Goal: Task Accomplishment & Management: Use online tool/utility

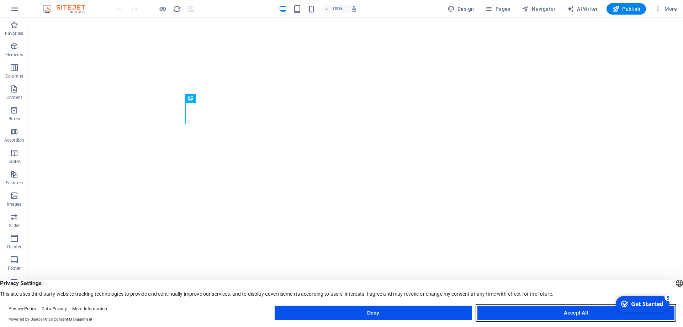
click at [558, 316] on button "Accept All" at bounding box center [575, 312] width 197 height 14
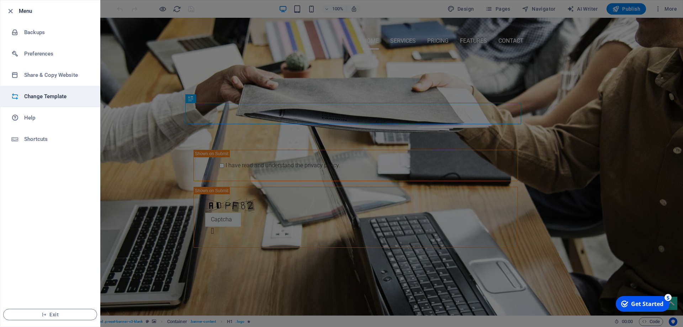
click at [60, 89] on li "Change Template" at bounding box center [50, 96] width 100 height 21
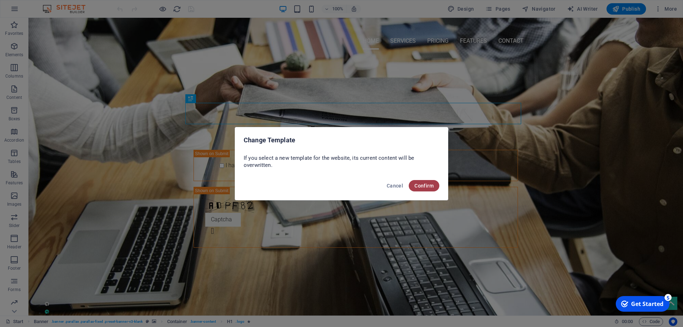
click at [428, 187] on span "Confirm" at bounding box center [423, 186] width 19 height 6
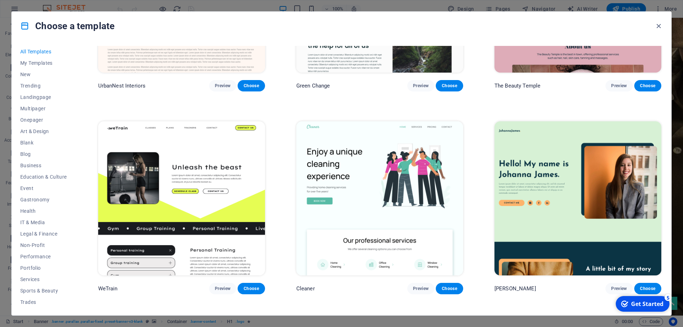
scroll to position [1368, 0]
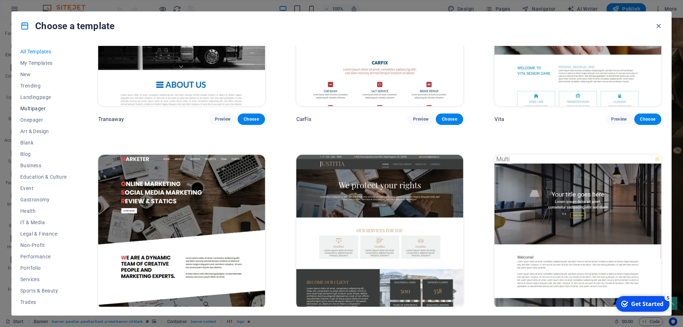
click at [40, 110] on span "Multipager" at bounding box center [43, 109] width 47 height 6
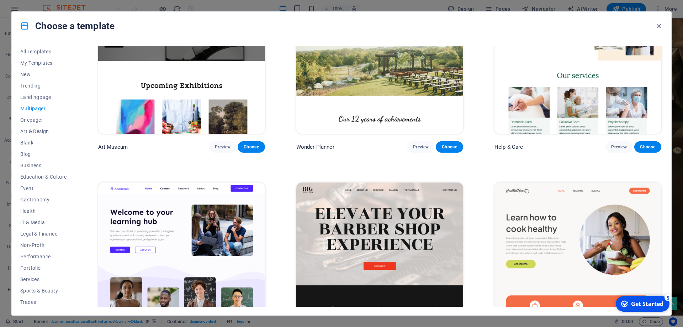
scroll to position [0, 0]
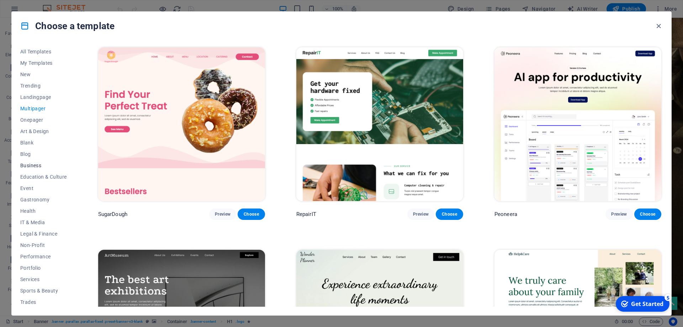
click at [42, 166] on span "Business" at bounding box center [43, 166] width 47 height 6
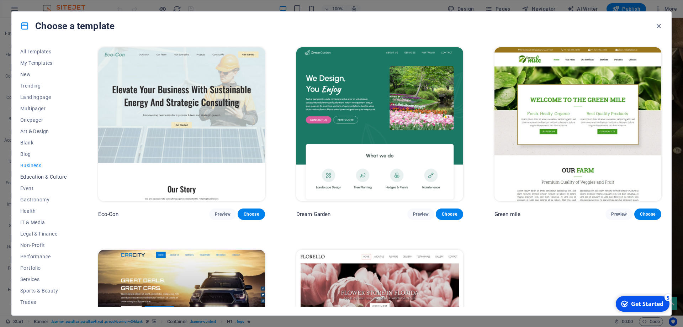
click at [52, 175] on span "Education & Culture" at bounding box center [43, 177] width 47 height 6
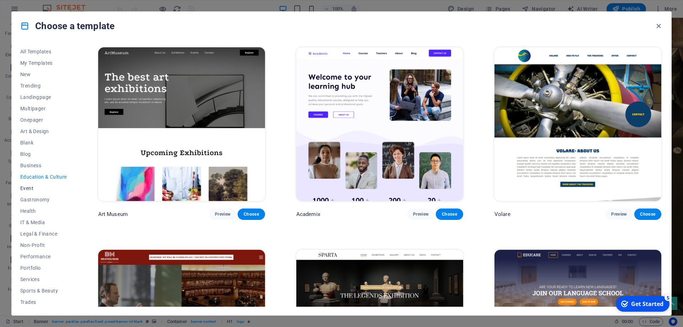
click at [41, 189] on span "Event" at bounding box center [43, 188] width 47 height 6
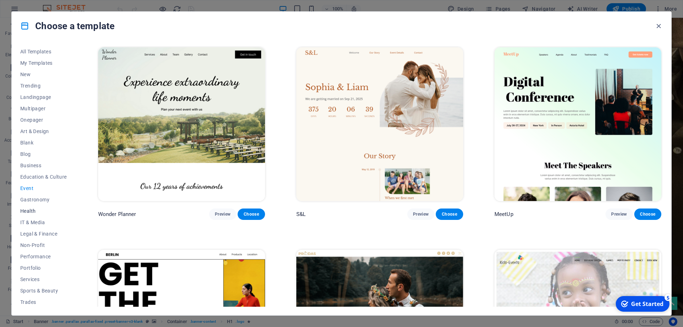
click at [43, 212] on span "Health" at bounding box center [43, 211] width 47 height 6
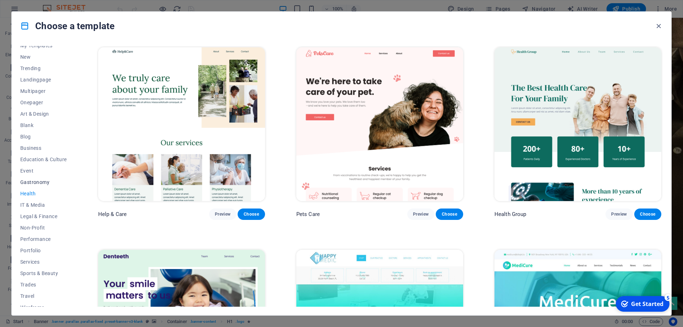
scroll to position [24, 0]
click at [44, 213] on button "Legal & Finance" at bounding box center [43, 209] width 47 height 11
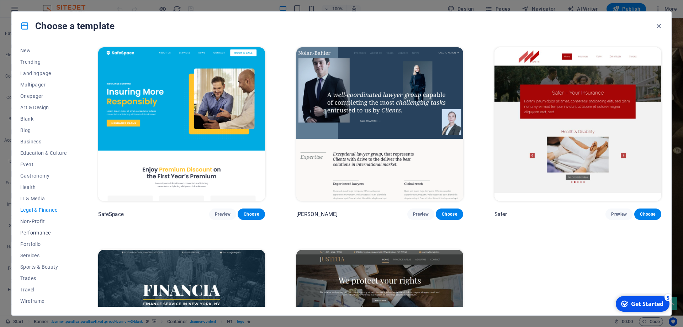
click at [46, 233] on span "Performance" at bounding box center [43, 233] width 47 height 6
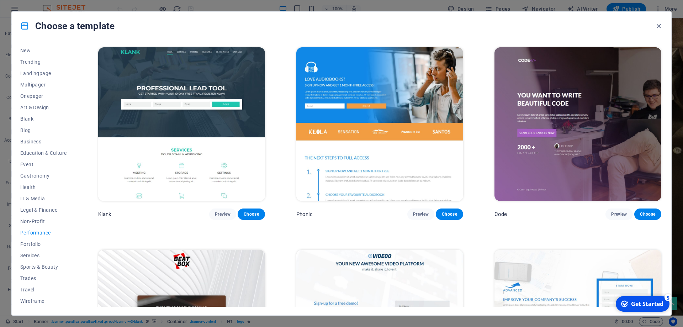
scroll to position [921, 0]
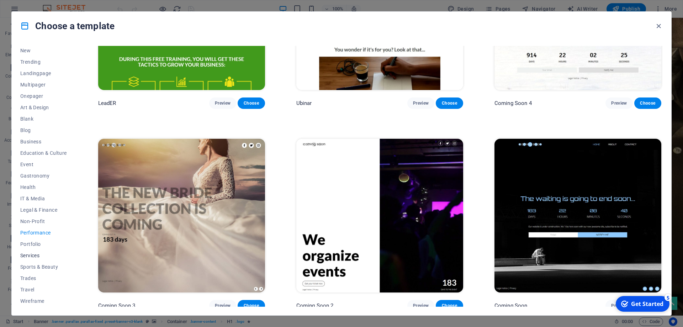
click at [31, 251] on button "Services" at bounding box center [43, 255] width 47 height 11
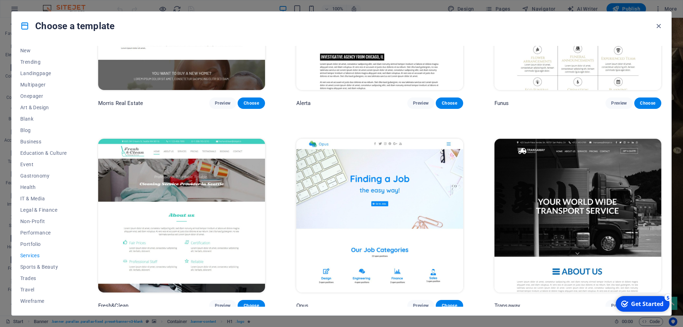
scroll to position [1122, 0]
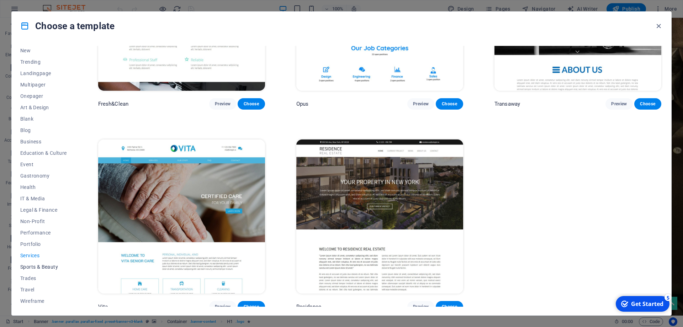
click at [60, 268] on span "Sports & Beauty" at bounding box center [43, 267] width 47 height 6
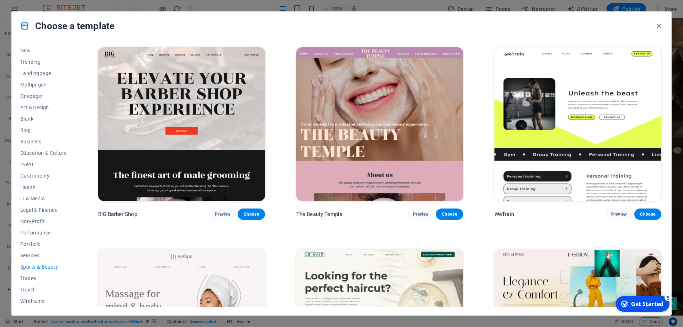
scroll to position [719, 0]
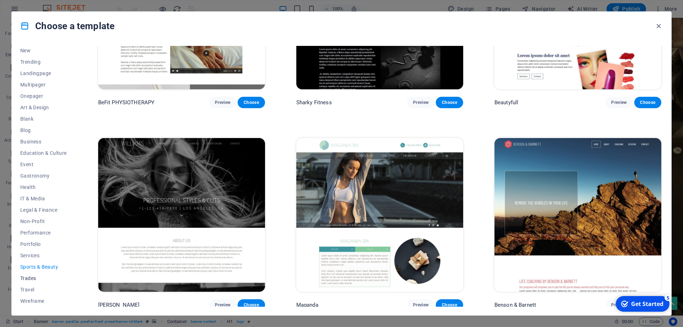
click at [45, 275] on span "Trades" at bounding box center [43, 278] width 47 height 6
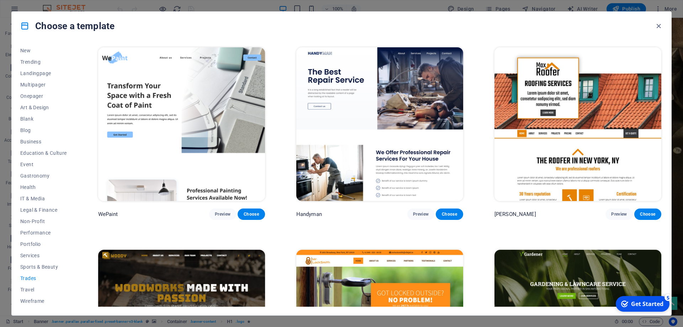
scroll to position [316, 0]
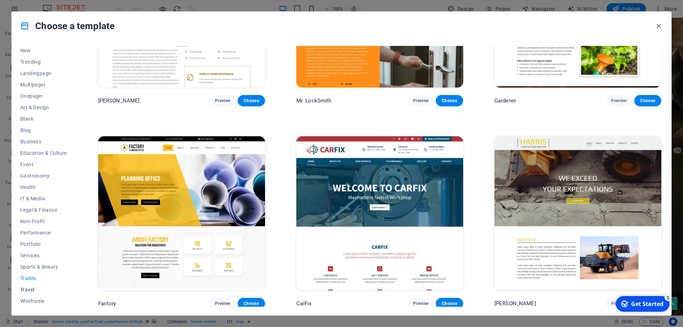
click at [31, 288] on span "Travel" at bounding box center [43, 290] width 47 height 6
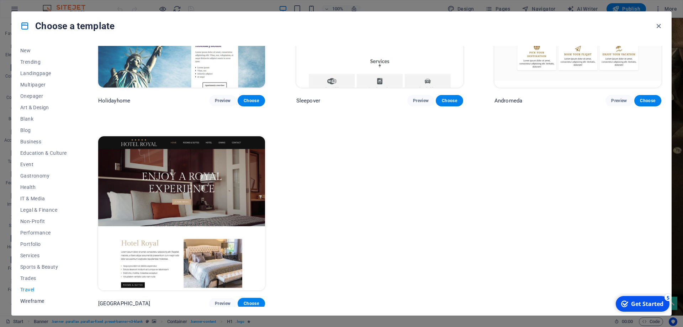
click at [40, 306] on button "Wireframe" at bounding box center [43, 300] width 47 height 11
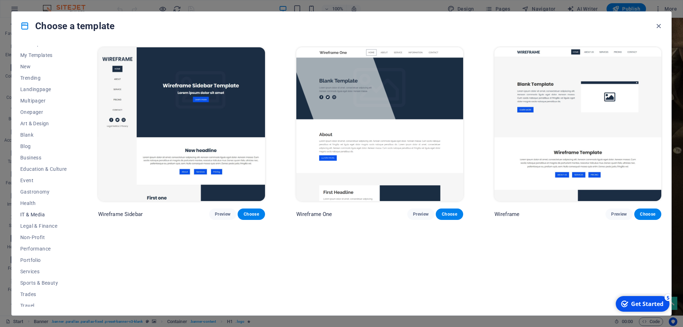
scroll to position [0, 0]
click at [31, 52] on span "All Templates" at bounding box center [43, 52] width 47 height 6
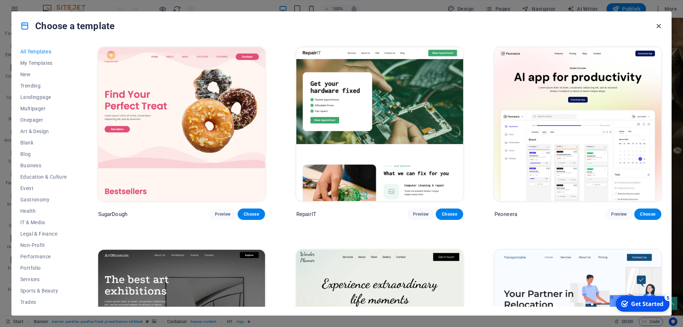
click at [661, 25] on icon "button" at bounding box center [658, 26] width 8 height 8
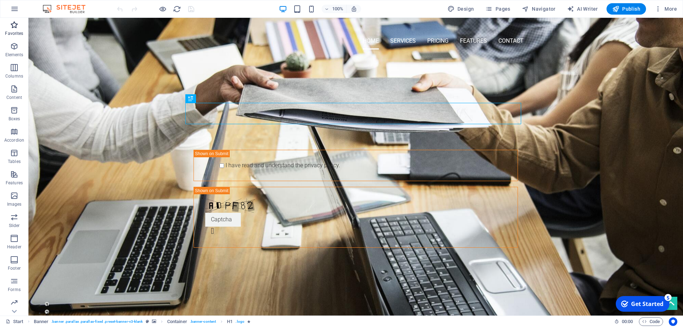
click at [20, 31] on p "Favorites" at bounding box center [14, 34] width 18 height 6
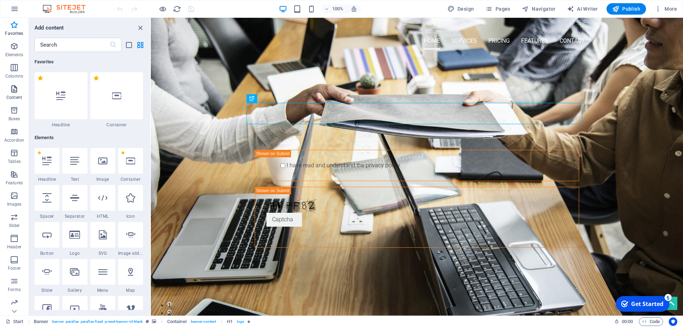
click at [15, 96] on p "Content" at bounding box center [14, 98] width 16 height 6
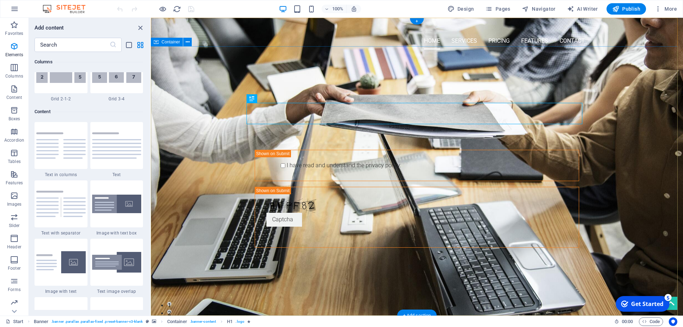
scroll to position [1244, 0]
